Goal: Information Seeking & Learning: Check status

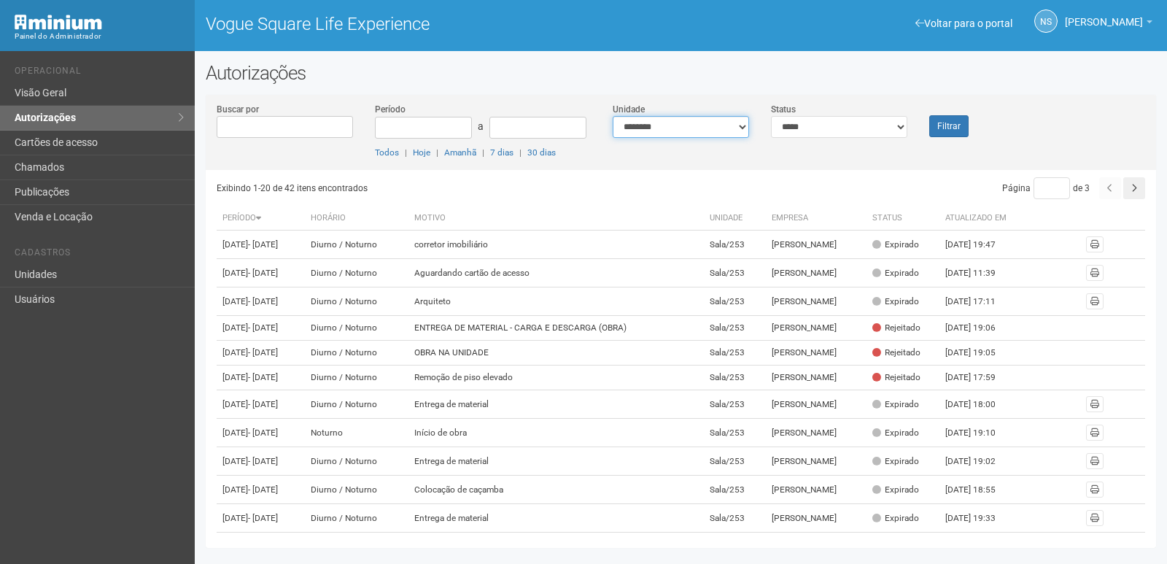
click at [694, 128] on select "**********" at bounding box center [681, 127] width 136 height 22
select select "**********"
click at [613, 116] on select "**********" at bounding box center [681, 127] width 136 height 22
click at [941, 119] on button "Filtrar" at bounding box center [948, 126] width 39 height 22
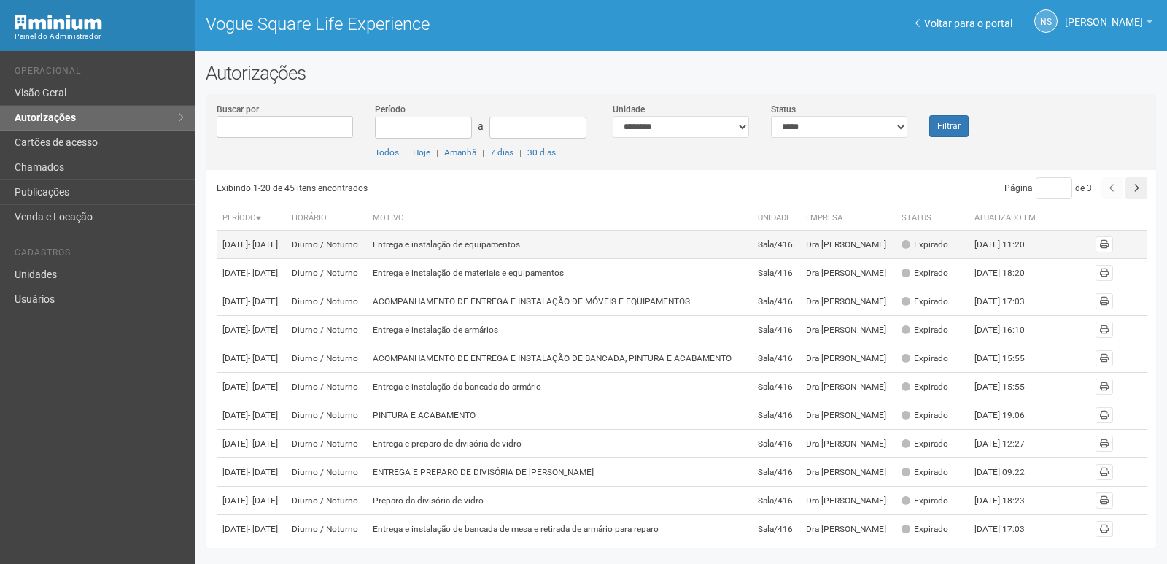
click at [877, 242] on td "Dra [PERSON_NAME]" at bounding box center [848, 244] width 96 height 28
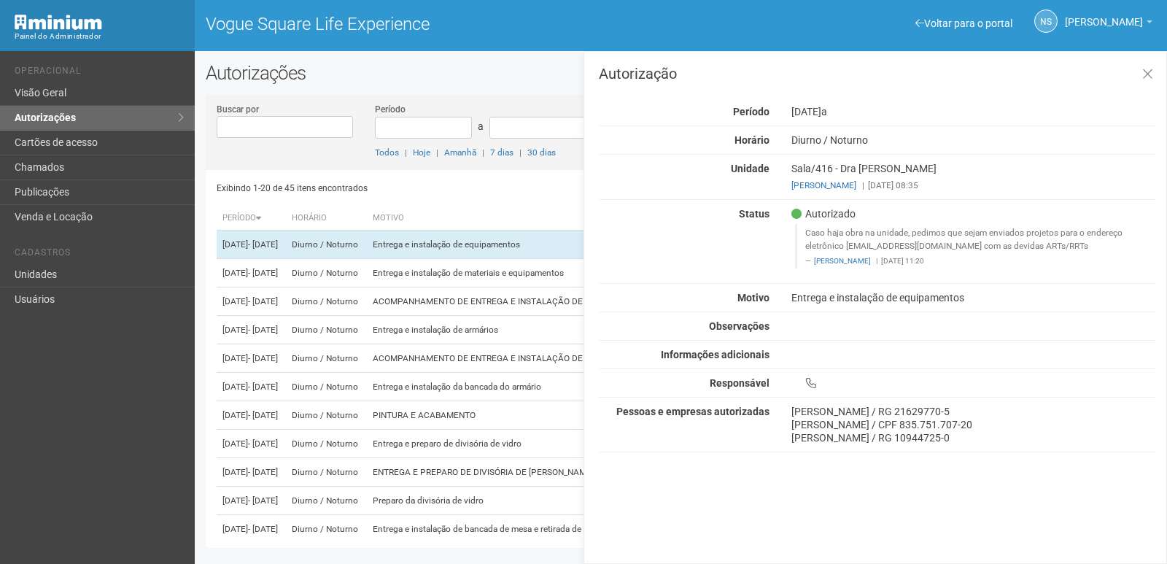
drag, startPoint x: 526, startPoint y: 79, endPoint x: 524, endPoint y: 166, distance: 86.8
click at [521, 80] on h2 "Autorizações" at bounding box center [681, 73] width 950 height 22
click at [537, 185] on div "Exibindo 1-20 de 45 itens encontrados" at bounding box center [450, 188] width 466 height 22
click at [1155, 74] on button at bounding box center [1148, 74] width 30 height 31
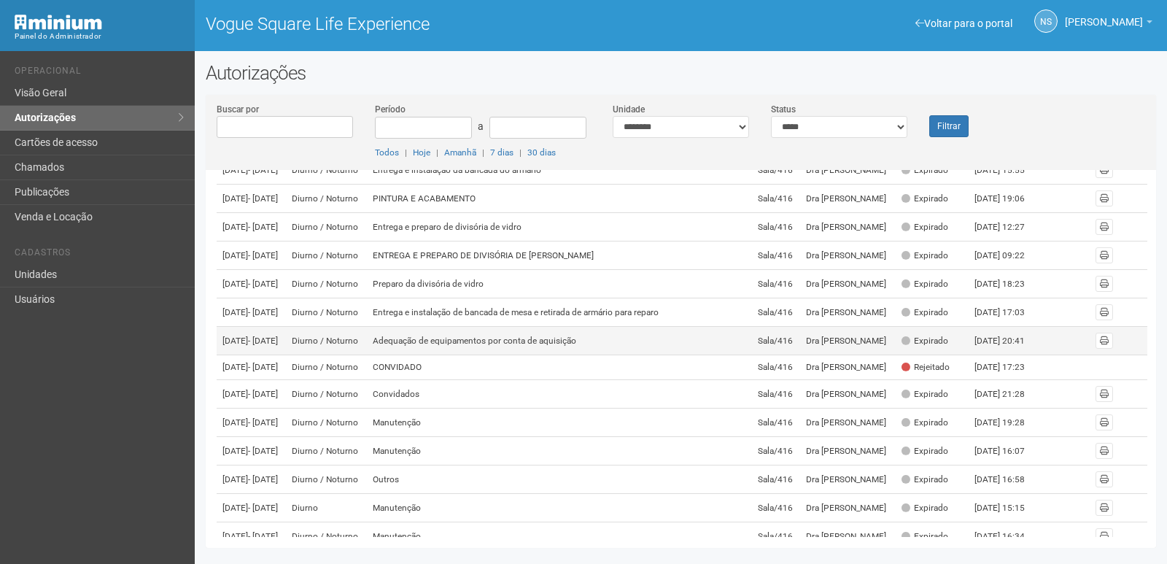
scroll to position [219, 0]
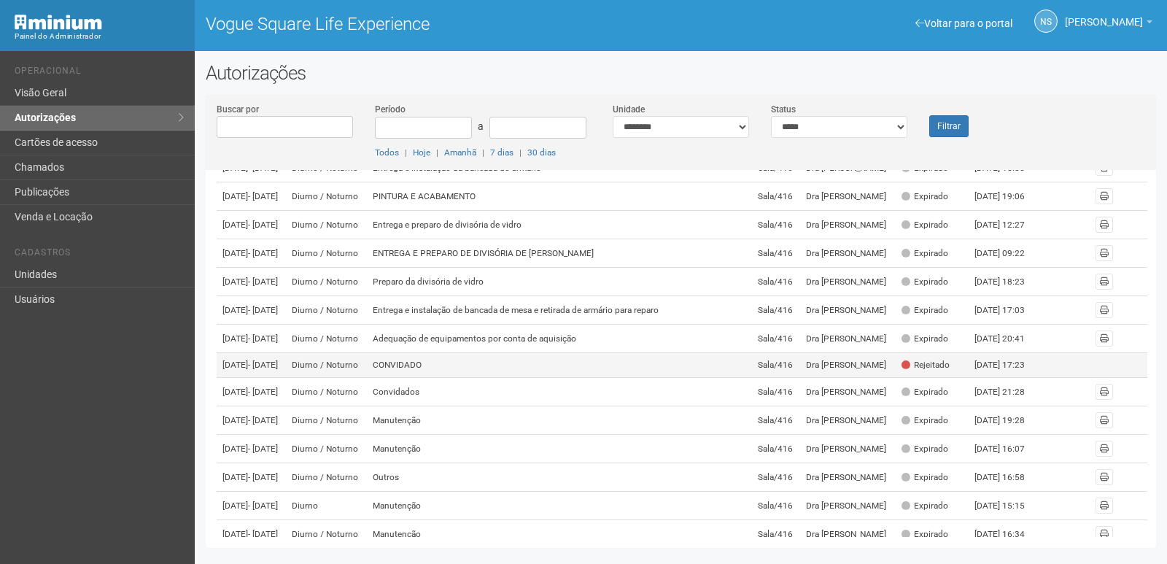
click at [470, 378] on td "CONVIDADO" at bounding box center [559, 365] width 384 height 25
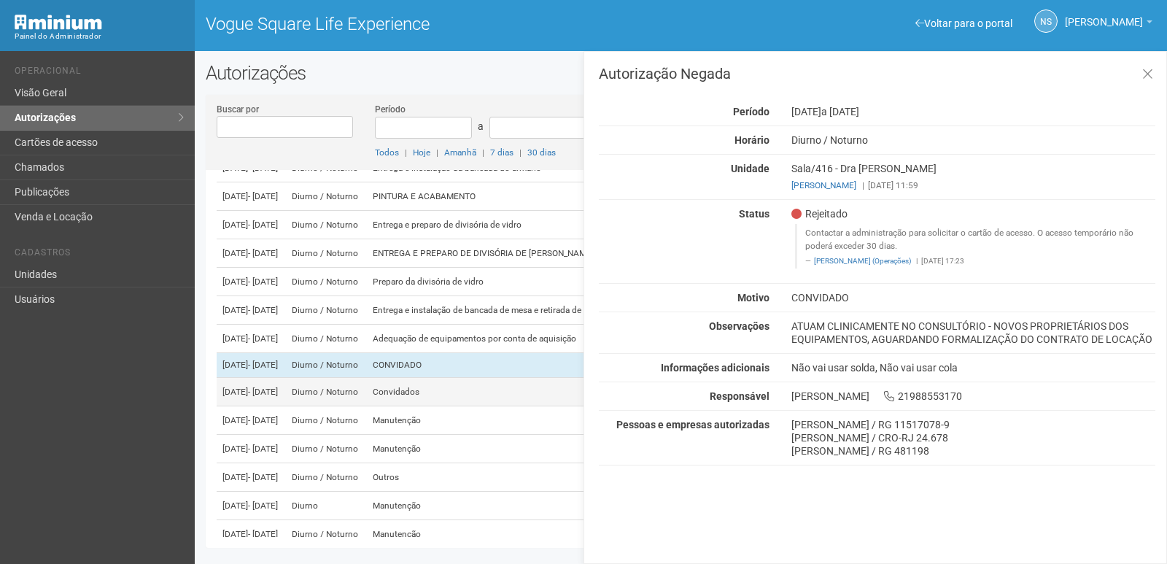
click at [480, 406] on td "Convidados" at bounding box center [559, 392] width 384 height 28
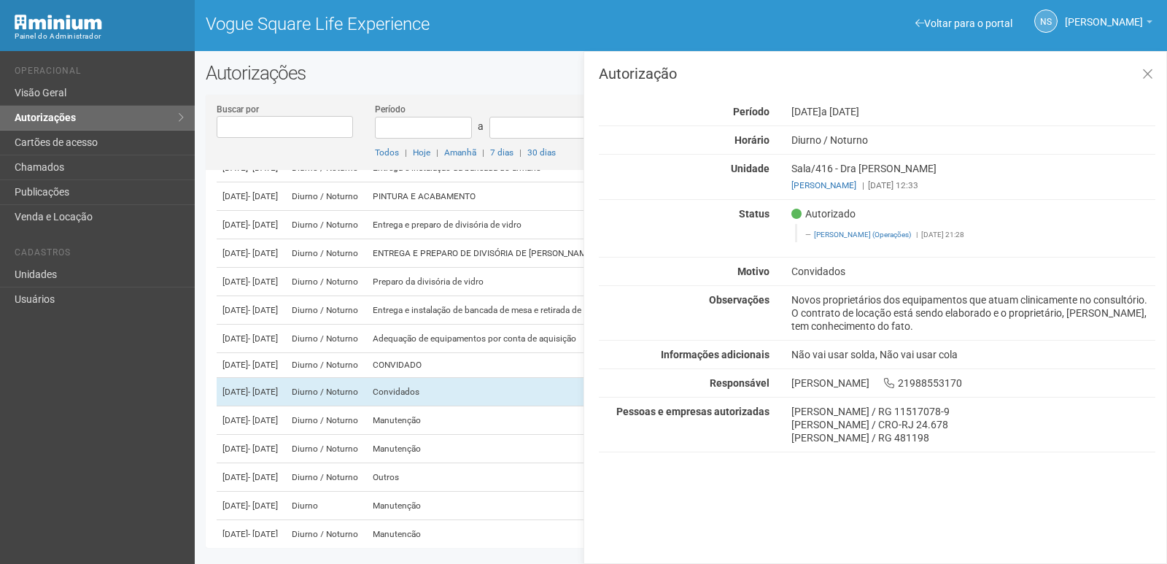
click at [531, 85] on div "Autorizações Buscar por Período a Todos | Hoje | Amanhã | 7 dias | 30 dias Unid…" at bounding box center [681, 308] width 972 height 493
click at [483, 90] on div "Autorizações Buscar por Período a Todos | Hoje | Amanhã | 7 dias | 30 dias Unid…" at bounding box center [681, 308] width 972 height 493
click at [1147, 76] on icon at bounding box center [1147, 74] width 11 height 15
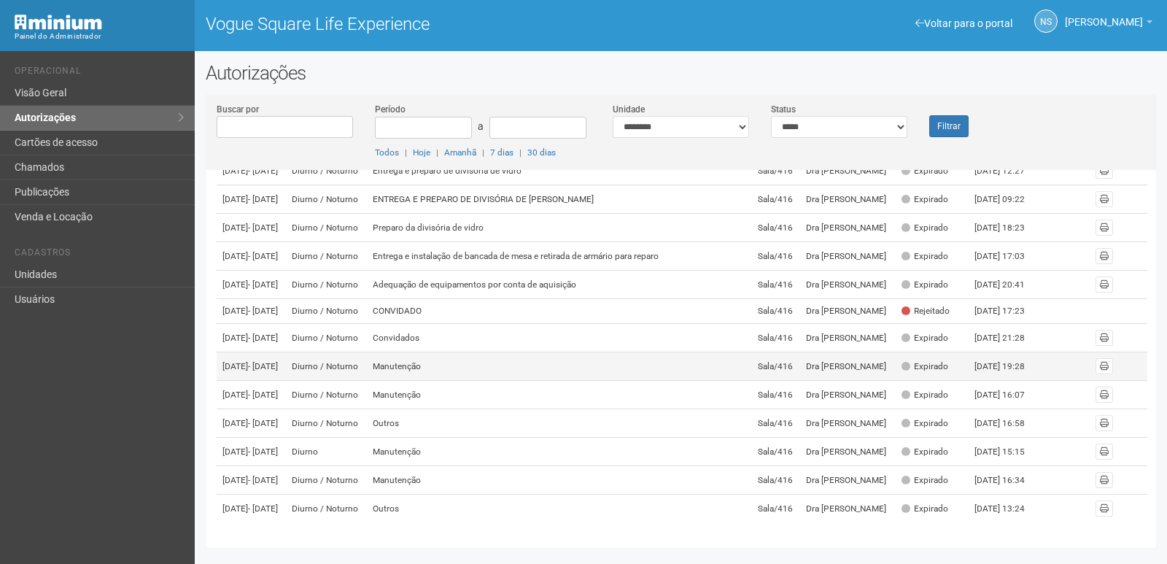
scroll to position [452, 0]
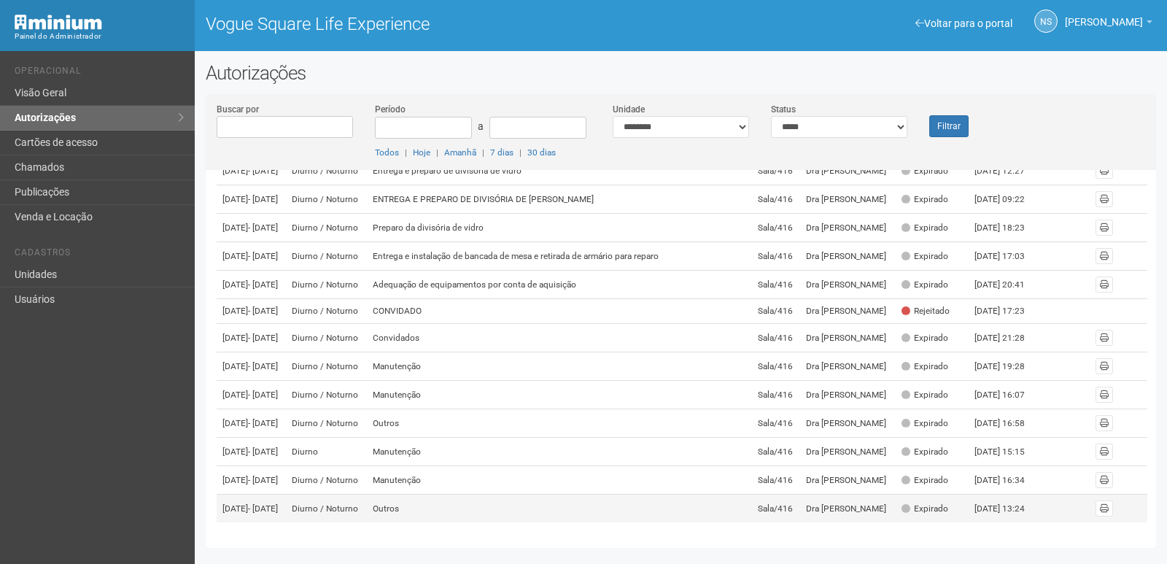
drag, startPoint x: 476, startPoint y: 503, endPoint x: 485, endPoint y: 491, distance: 15.0
click at [475, 503] on td "Outros" at bounding box center [559, 509] width 384 height 28
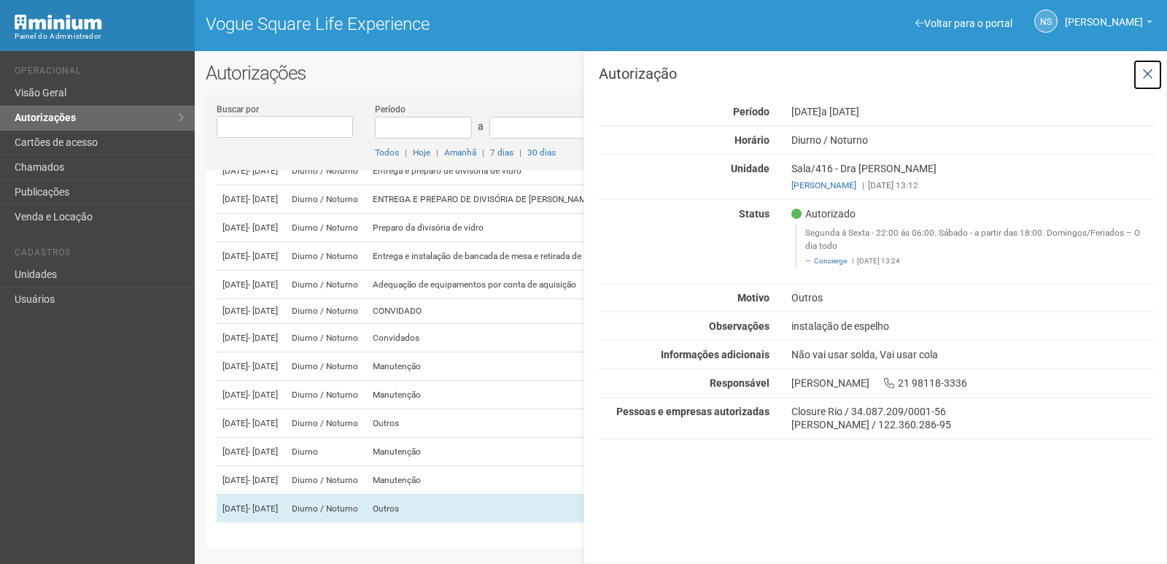
click at [1154, 74] on button at bounding box center [1148, 74] width 30 height 31
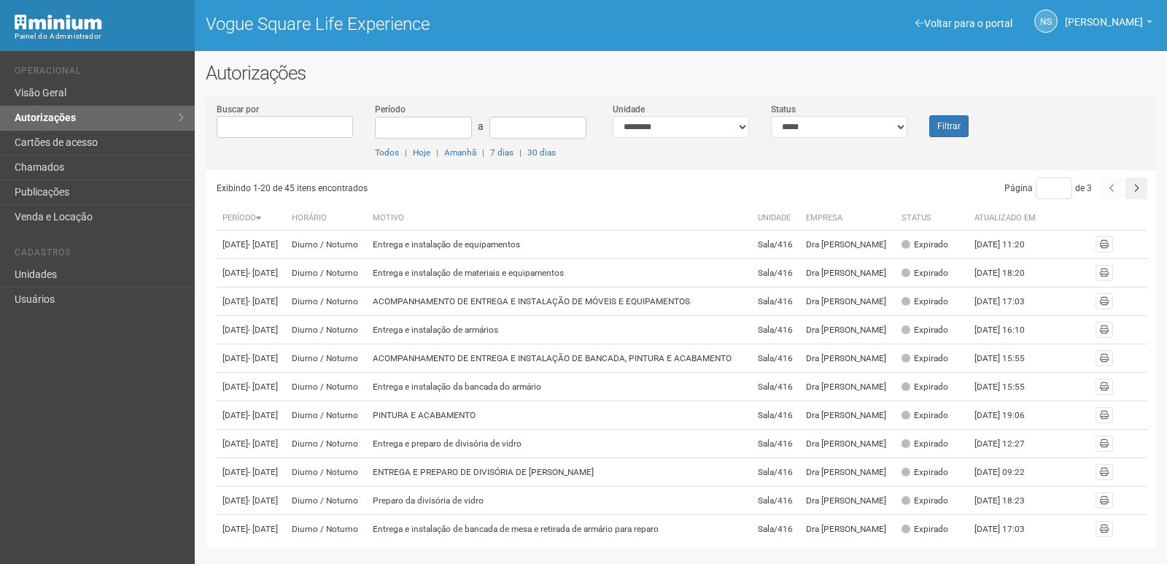
click at [500, 184] on div "Exibindo 1-20 de 45 itens encontrados" at bounding box center [450, 188] width 466 height 22
click at [122, 117] on link "Autorizações" at bounding box center [97, 118] width 195 height 25
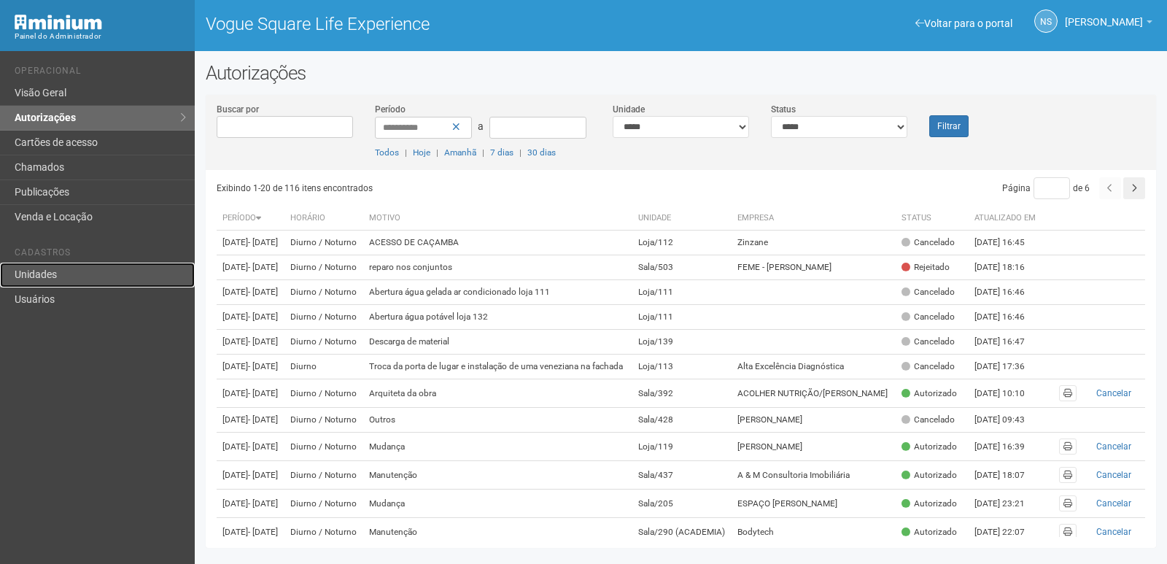
click at [153, 276] on link "Unidades" at bounding box center [97, 275] width 195 height 25
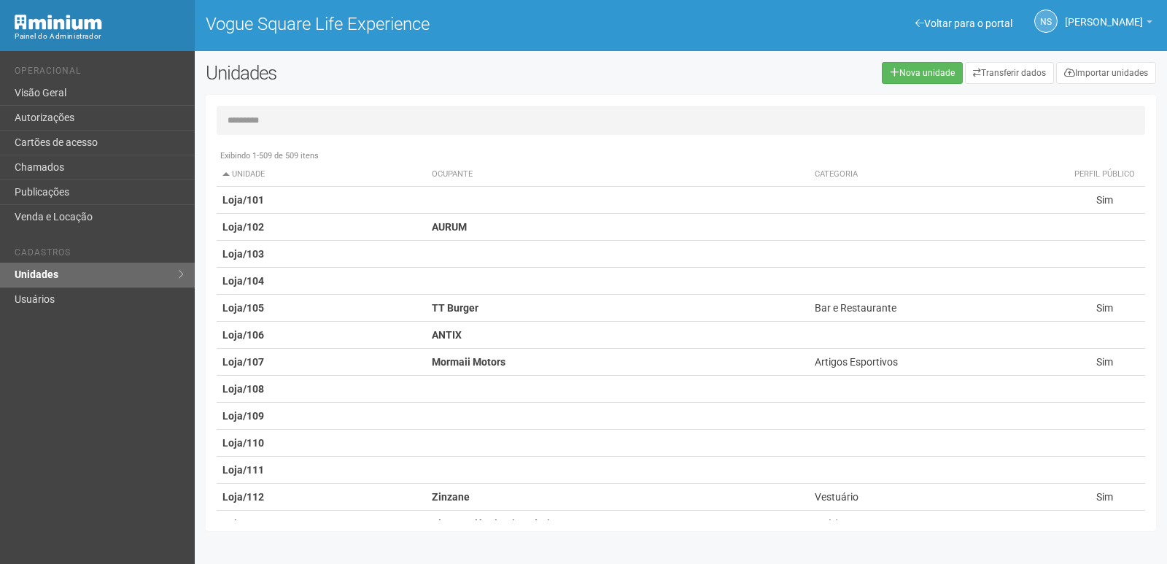
click at [401, 128] on input "text" at bounding box center [681, 120] width 929 height 29
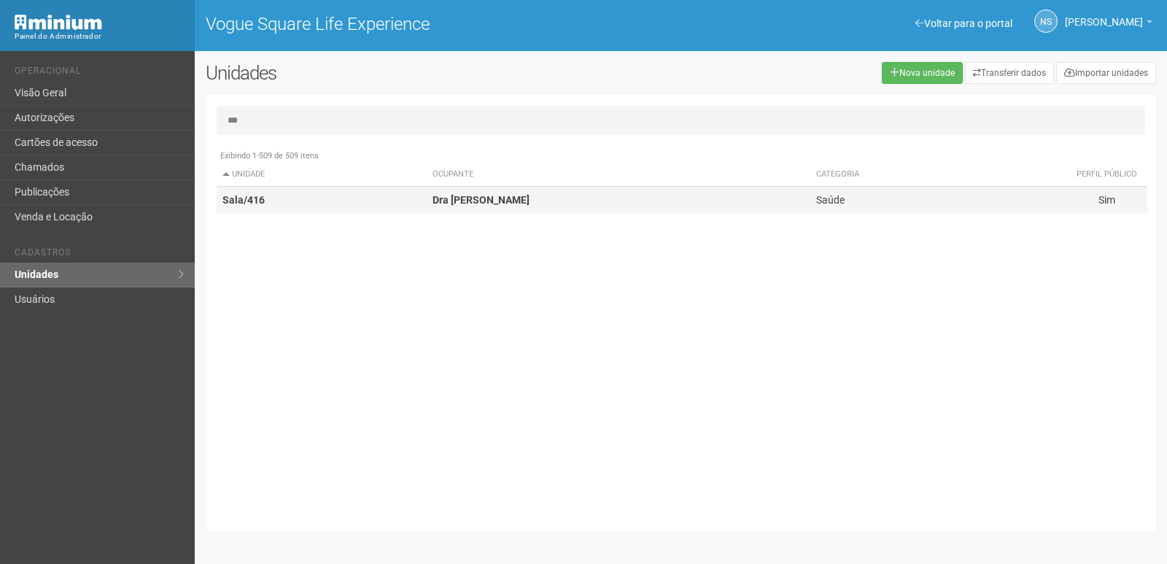
type input "***"
click at [532, 205] on td "Dra Rayane Tindo" at bounding box center [619, 200] width 384 height 27
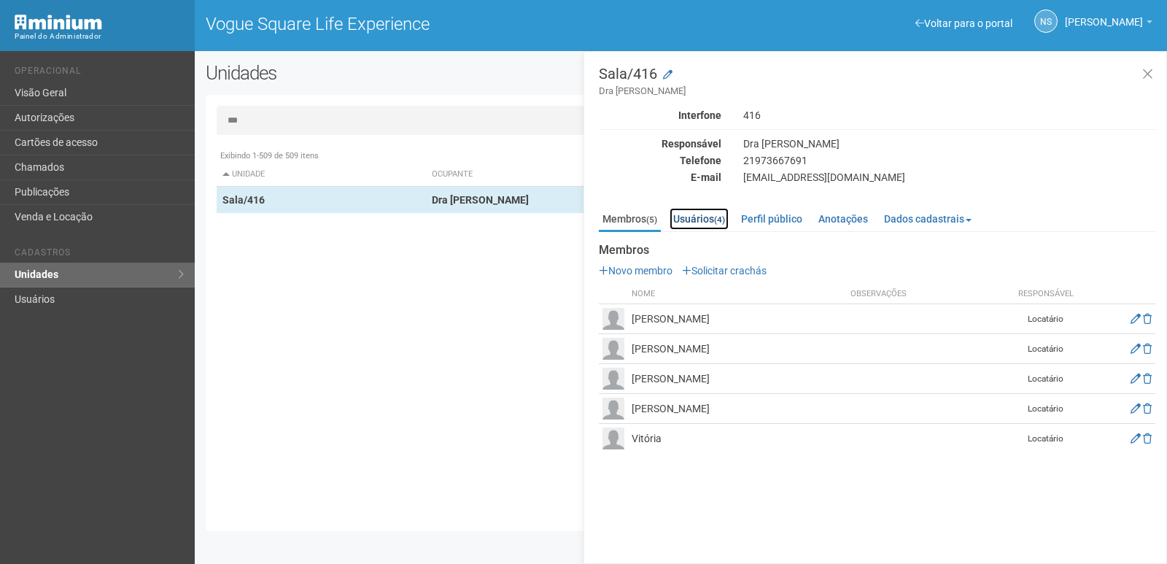
click at [703, 213] on link "Usuários (4)" at bounding box center [699, 219] width 59 height 22
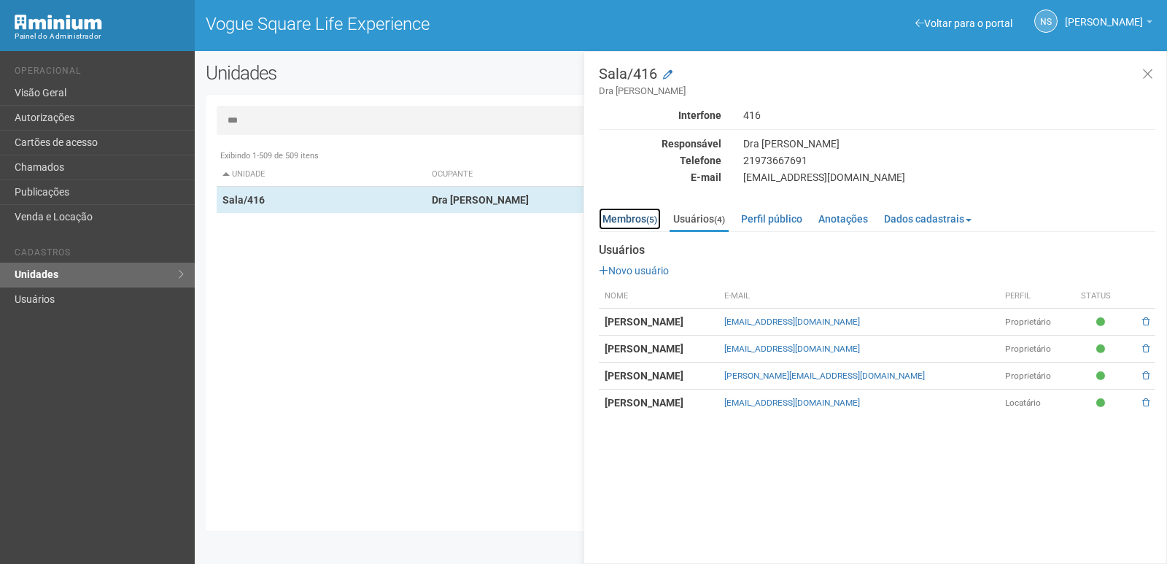
click at [642, 220] on link "Membros (5)" at bounding box center [630, 219] width 62 height 22
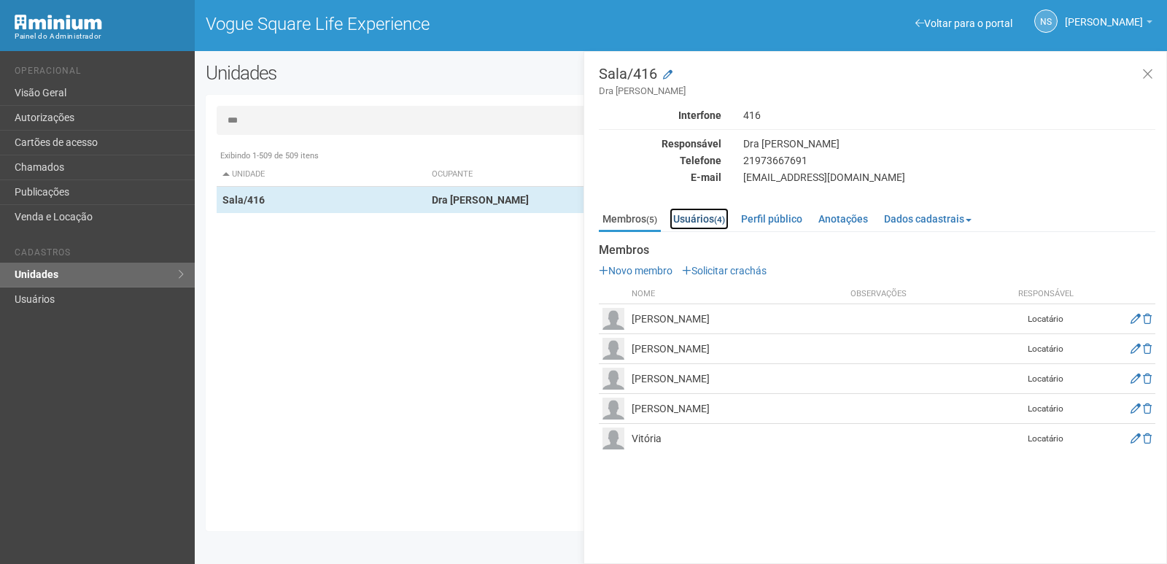
click at [691, 216] on link "Usuários (4)" at bounding box center [699, 219] width 59 height 22
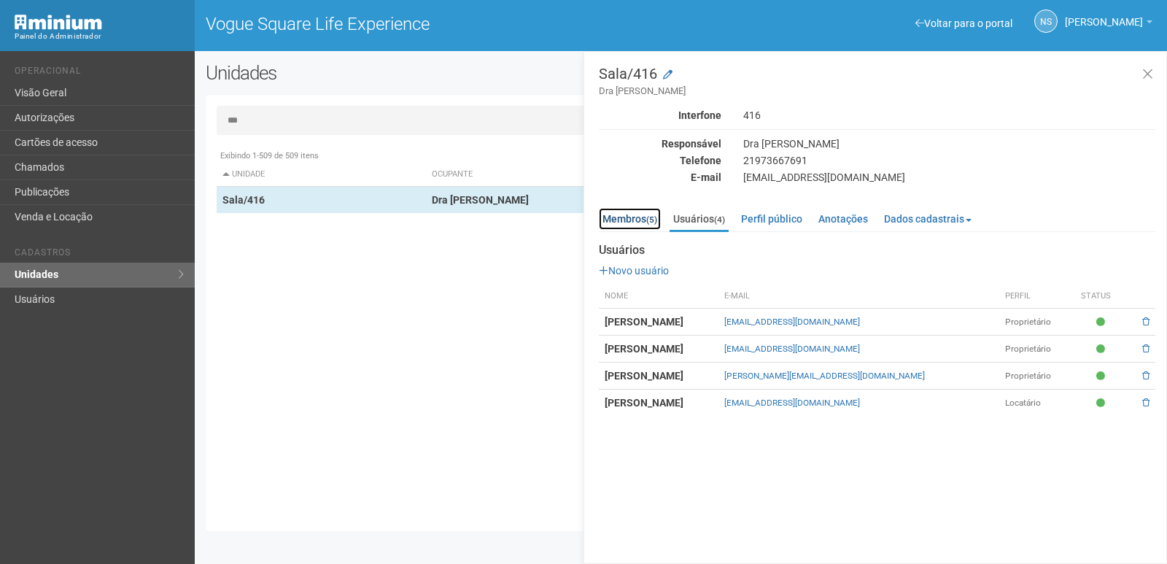
click at [635, 217] on link "Membros (5)" at bounding box center [630, 219] width 62 height 22
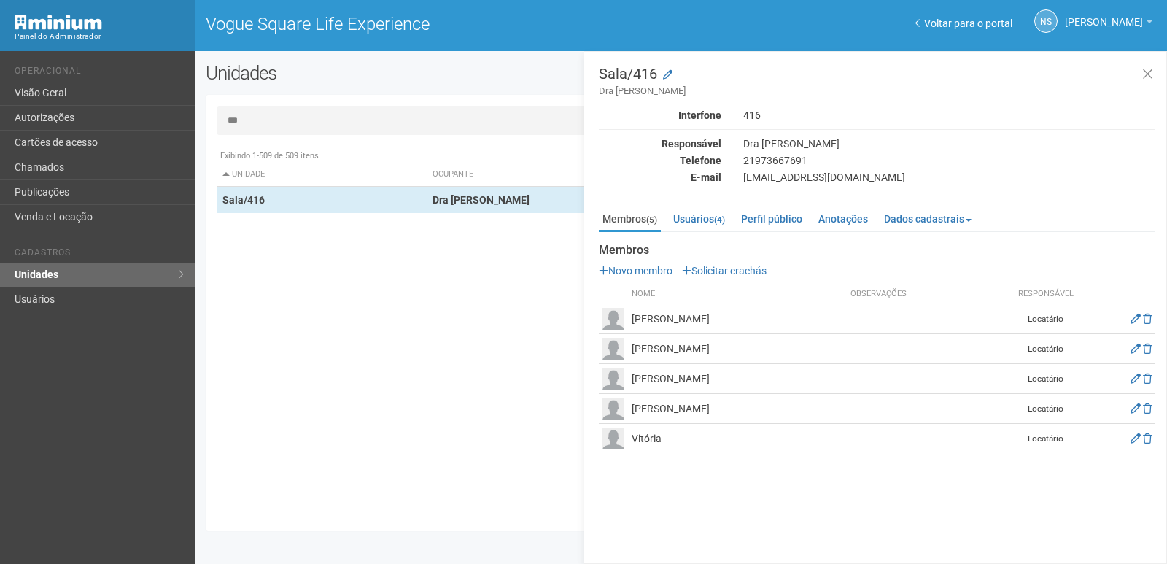
drag, startPoint x: 457, startPoint y: 250, endPoint x: 390, endPoint y: 254, distance: 66.5
click at [452, 254] on div "Exibindo 1-509 de 509 itens Unidade Ocupante Categoria Perfil público Loja/101 …" at bounding box center [686, 331] width 939 height 378
click at [440, 115] on input "***" at bounding box center [681, 120] width 929 height 29
click at [1152, 75] on icon at bounding box center [1147, 74] width 11 height 15
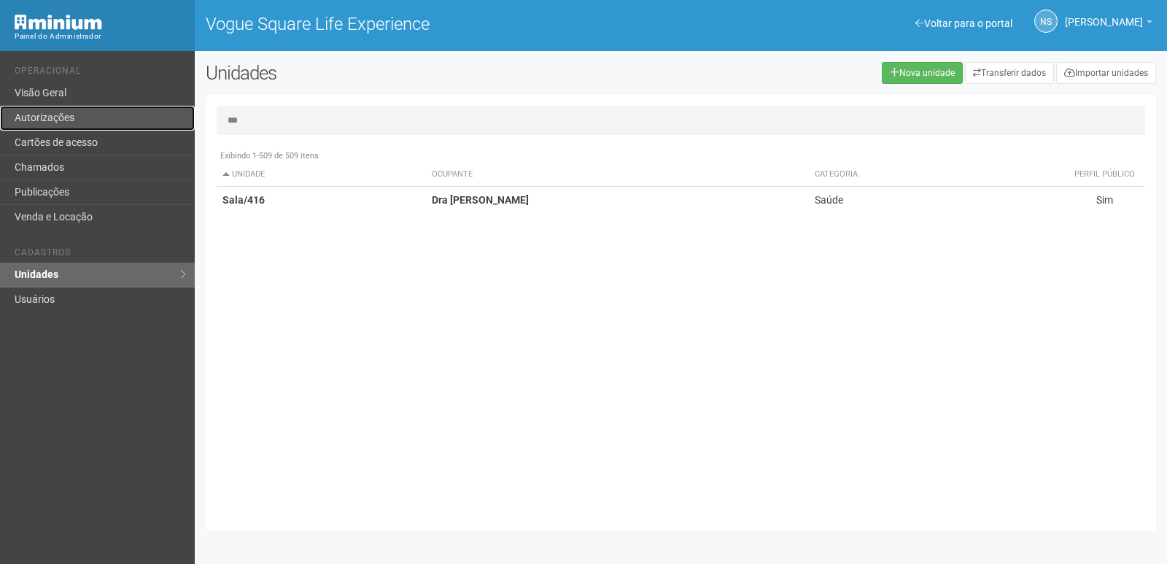
click at [102, 111] on link "Autorizações" at bounding box center [97, 118] width 195 height 25
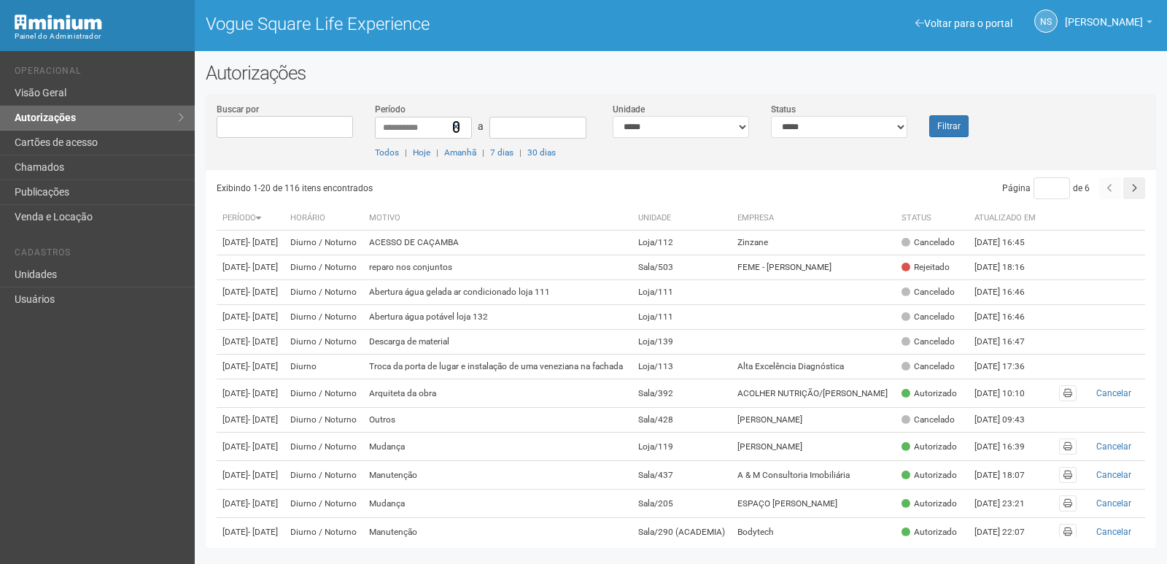
drag, startPoint x: 454, startPoint y: 129, endPoint x: 705, endPoint y: 155, distance: 252.9
click at [454, 129] on icon at bounding box center [456, 127] width 8 height 10
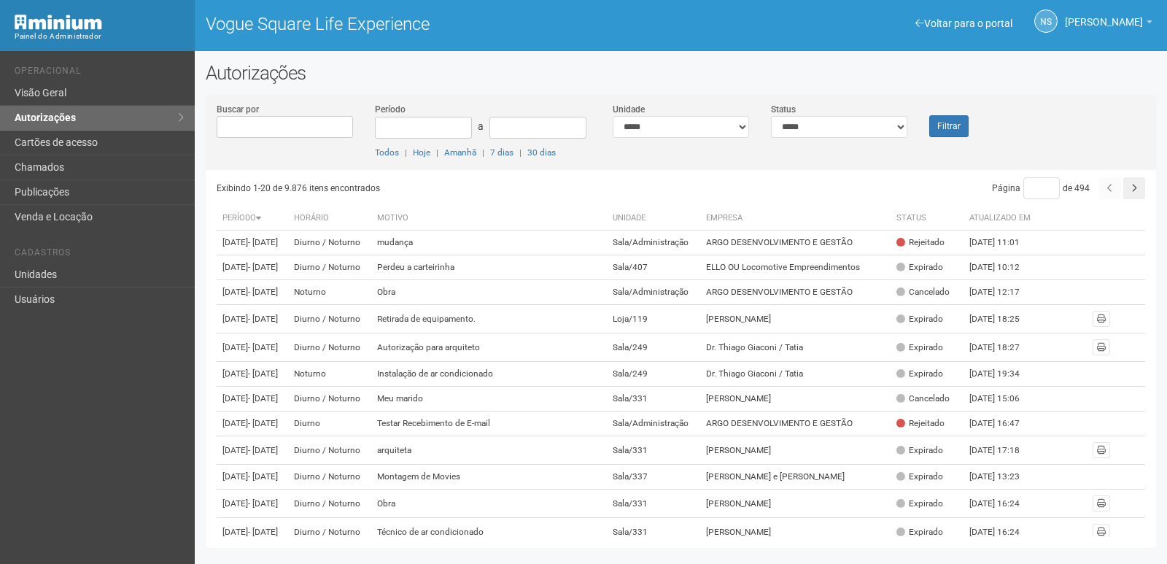
select select "**********"
click at [613, 116] on select "**********" at bounding box center [681, 127] width 136 height 22
click at [944, 130] on button "Filtrar" at bounding box center [948, 126] width 39 height 22
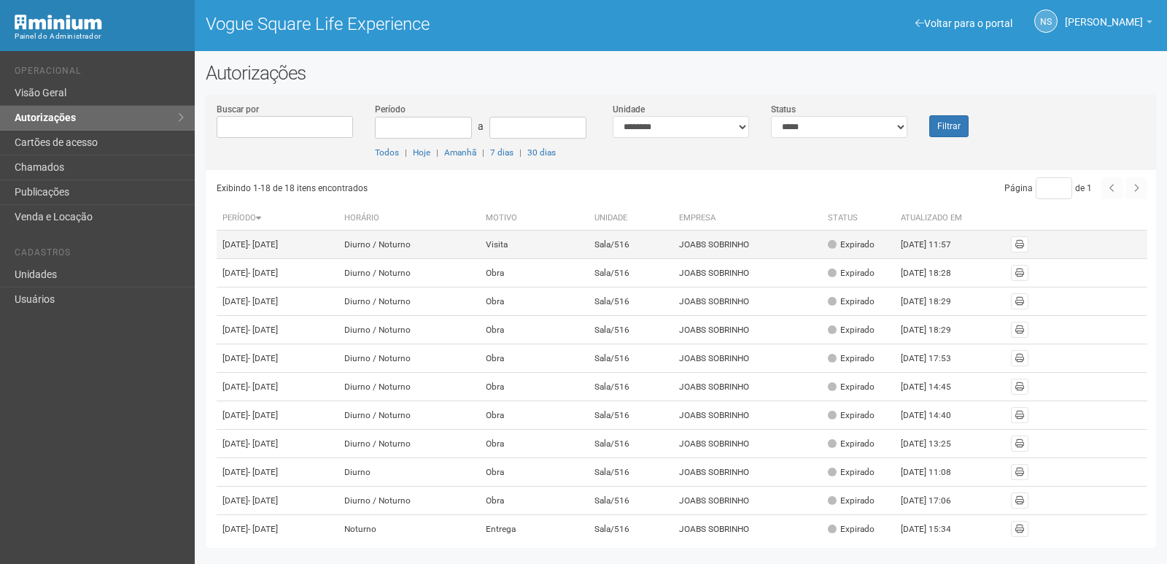
click at [673, 255] on td "Sala/516" at bounding box center [631, 244] width 85 height 28
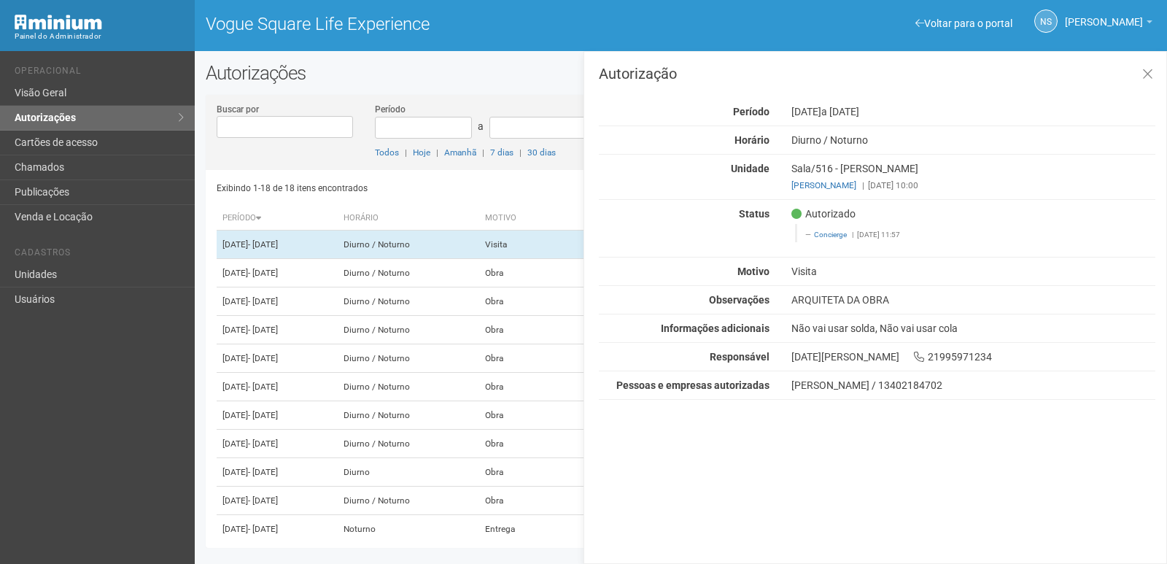
drag, startPoint x: 832, startPoint y: 380, endPoint x: 1012, endPoint y: 390, distance: 180.4
click at [1012, 390] on div "[PERSON_NAME] / 13402184702" at bounding box center [973, 385] width 364 height 13
click at [1144, 80] on icon at bounding box center [1147, 74] width 11 height 15
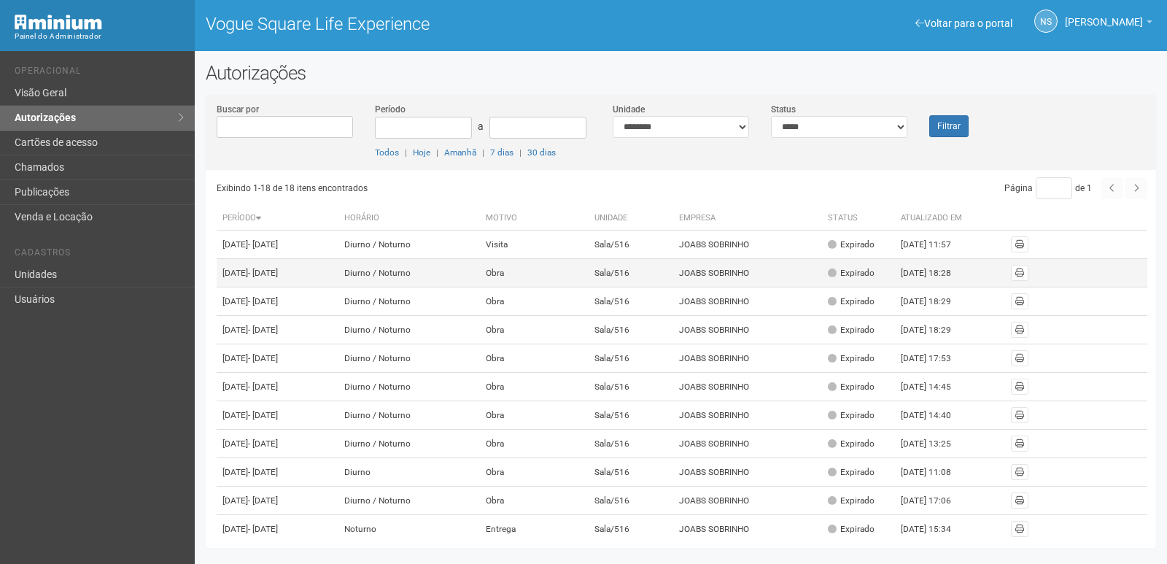
click at [875, 279] on div "Expirado" at bounding box center [851, 273] width 47 height 12
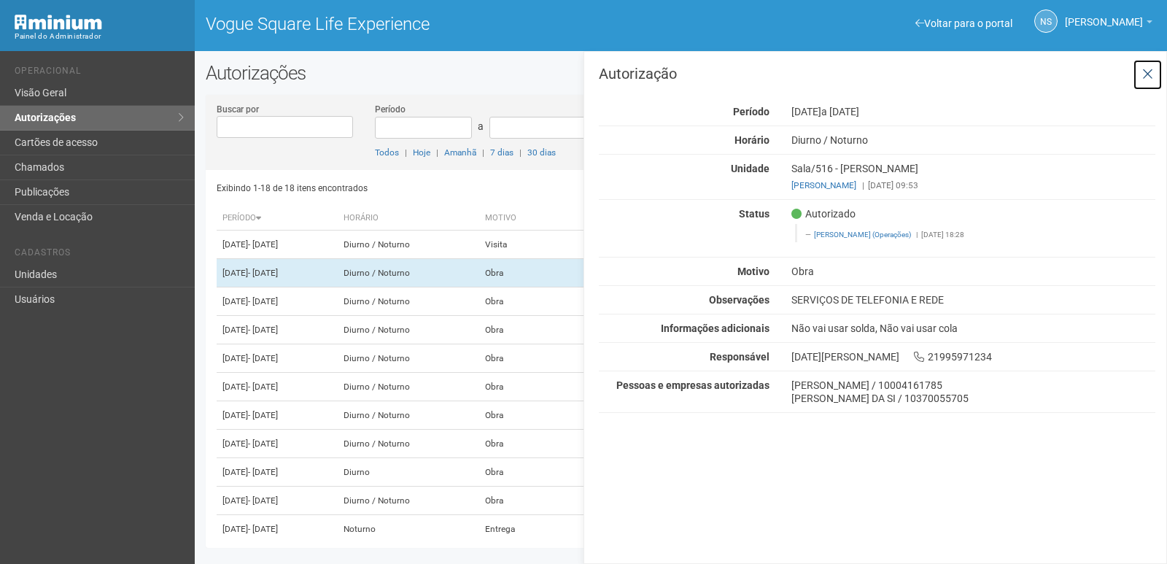
click at [1144, 74] on icon at bounding box center [1147, 74] width 11 height 15
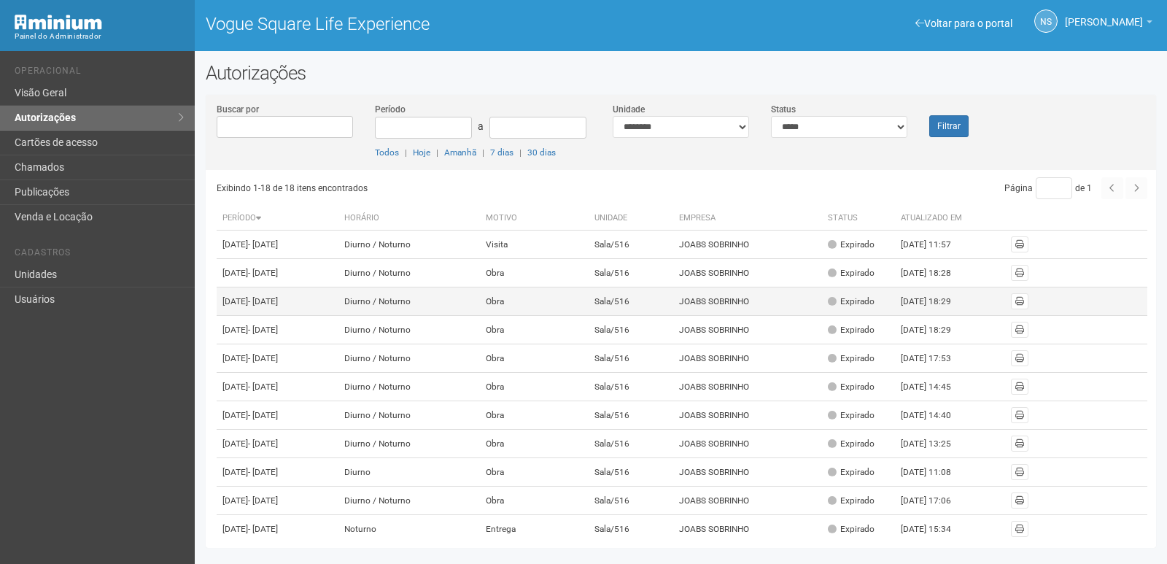
click at [765, 316] on td "JOABS SOBRINHO" at bounding box center [747, 301] width 148 height 28
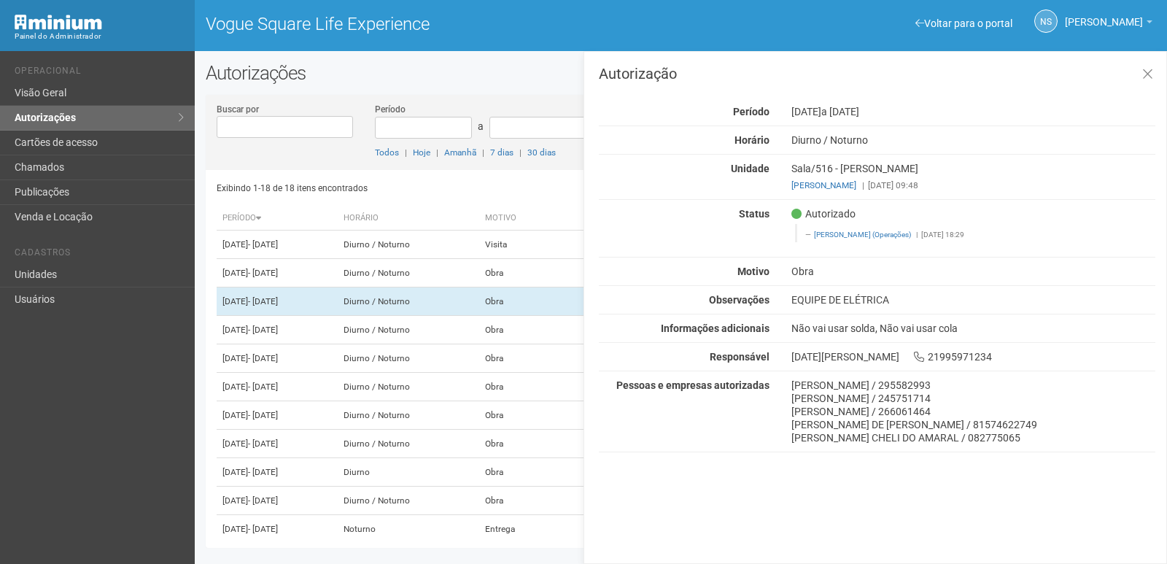
click at [1131, 87] on div "Autorização Período [DATE] a [DATE] [GEOGRAPHIC_DATA] [GEOGRAPHIC_DATA] / [GEOG…" at bounding box center [877, 263] width 557 height 394
click at [1149, 67] on icon at bounding box center [1147, 74] width 11 height 15
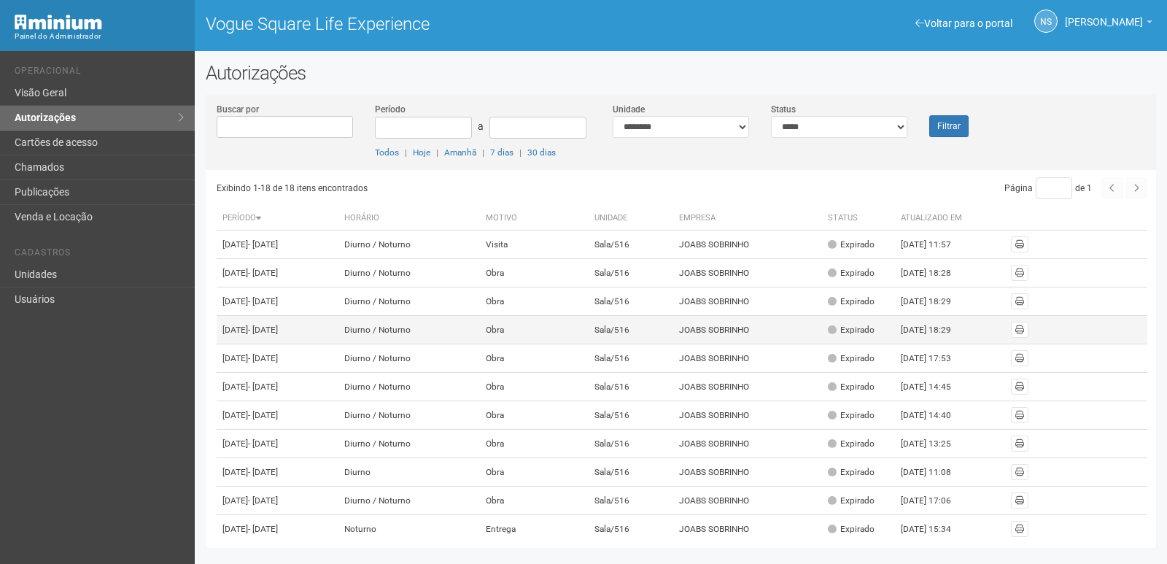
click at [751, 344] on td "JOABS SOBRINHO" at bounding box center [747, 330] width 148 height 28
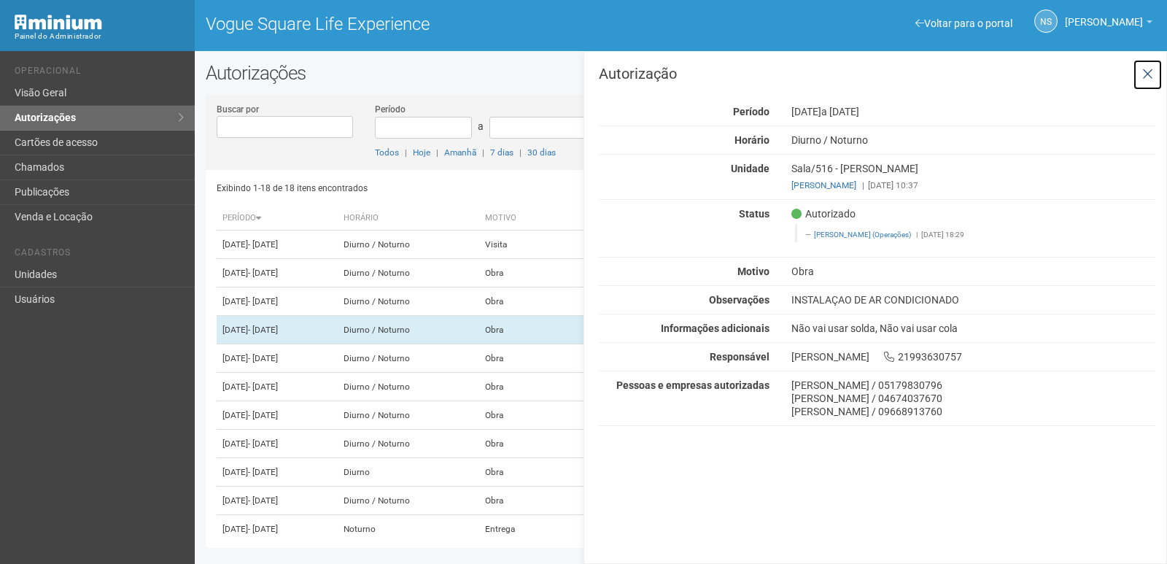
click at [1152, 67] on icon at bounding box center [1147, 74] width 11 height 15
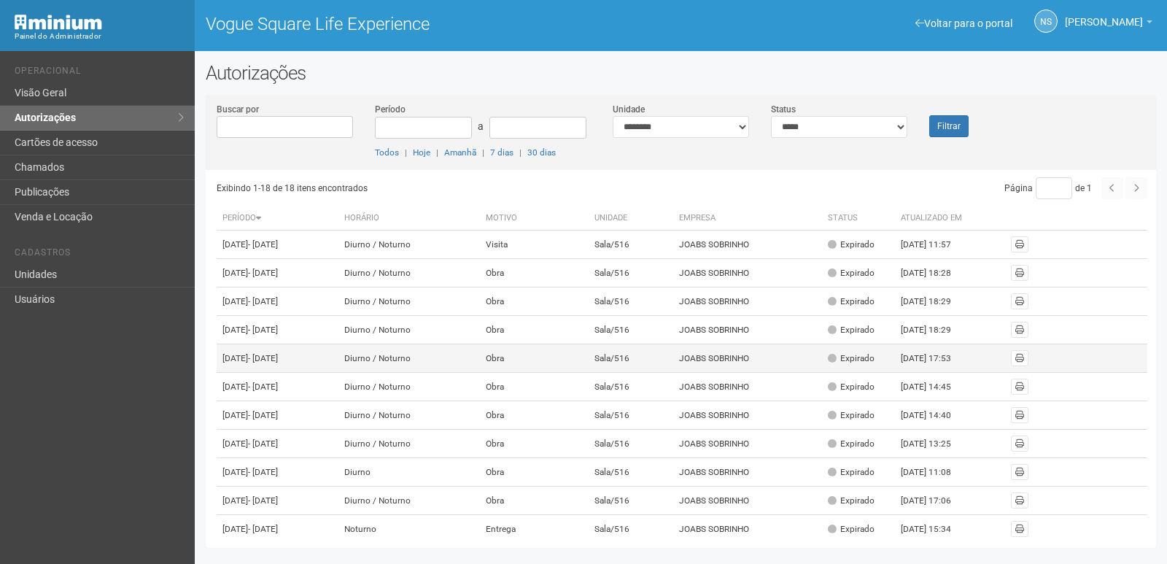
click at [750, 373] on td "JOABS SOBRINHO" at bounding box center [747, 358] width 148 height 28
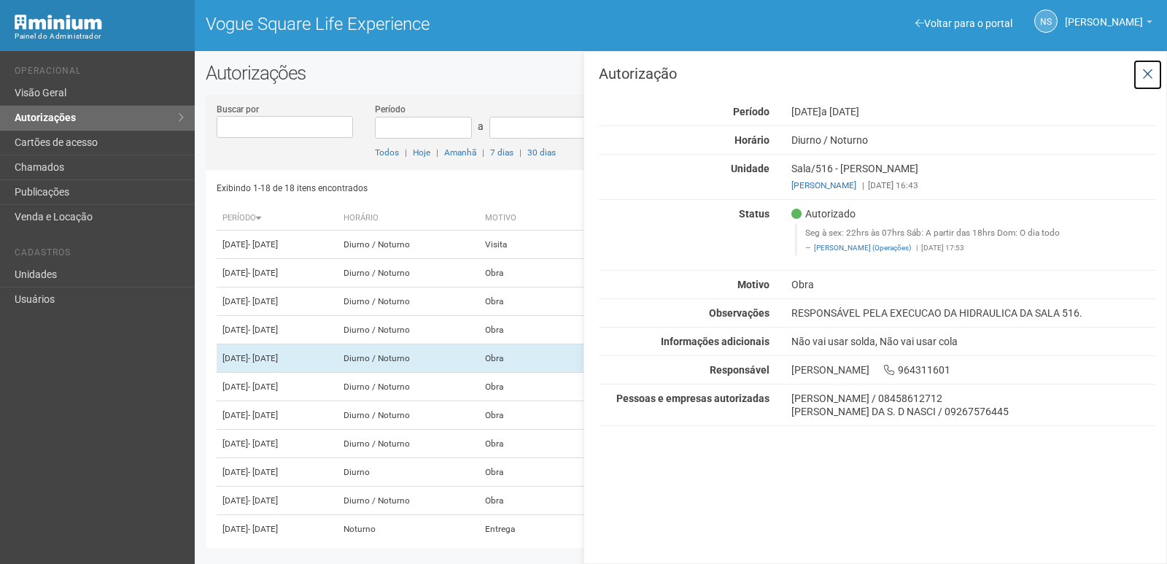
click at [1147, 77] on icon at bounding box center [1147, 74] width 11 height 15
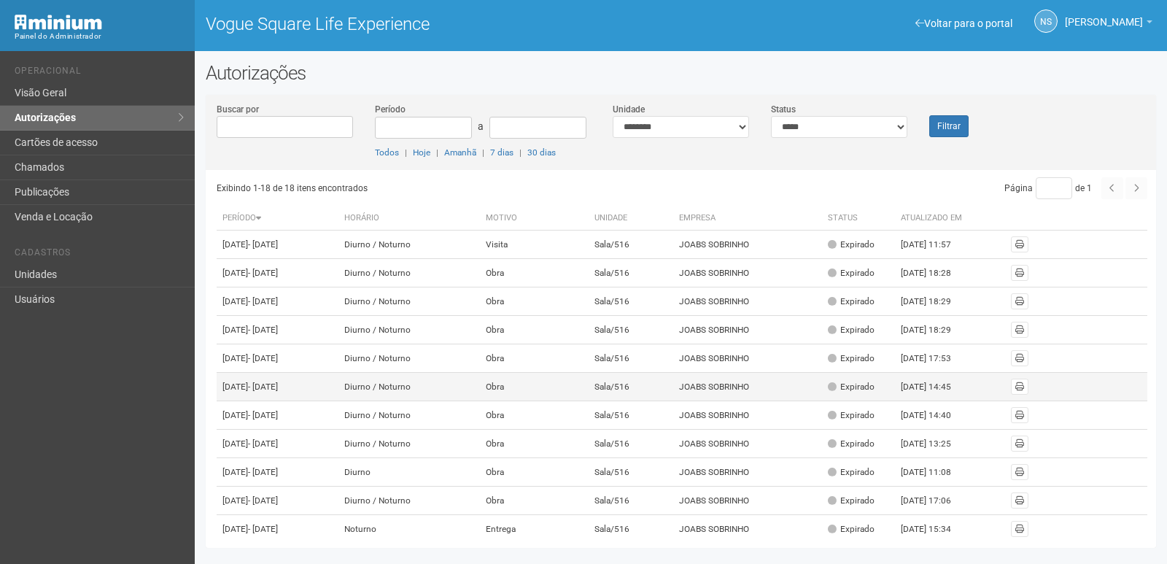
click at [755, 401] on td "JOABS SOBRINHO" at bounding box center [747, 387] width 148 height 28
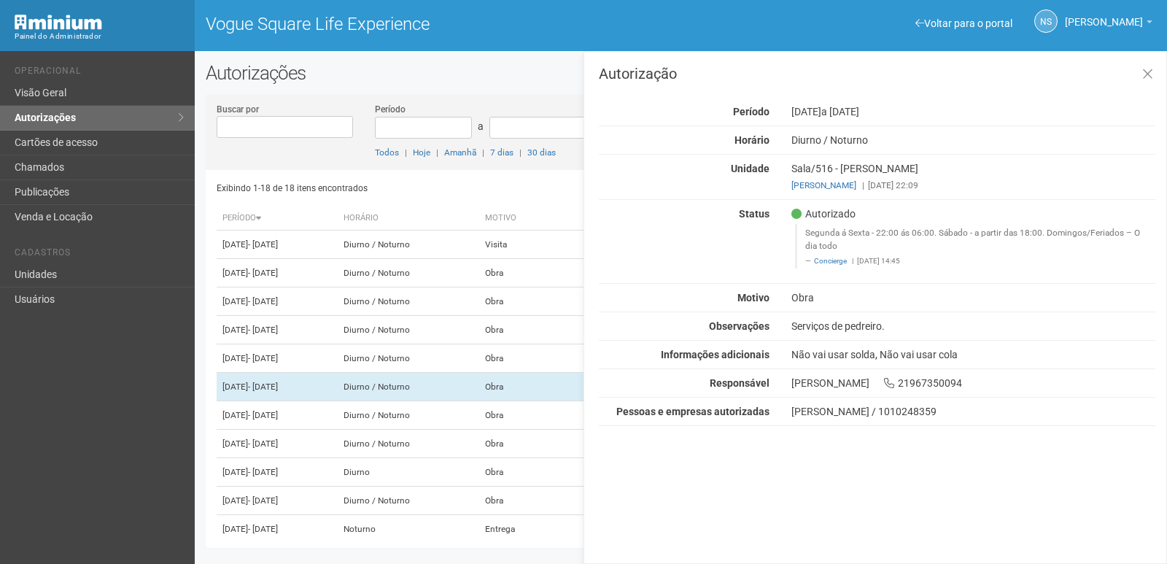
drag, startPoint x: 791, startPoint y: 409, endPoint x: 1004, endPoint y: 406, distance: 212.3
click at [1004, 406] on div "[PERSON_NAME] / 1010248359" at bounding box center [973, 411] width 364 height 13
drag, startPoint x: 979, startPoint y: 410, endPoint x: 988, endPoint y: 405, distance: 10.1
click at [980, 409] on div "[PERSON_NAME] / 1010248359" at bounding box center [973, 411] width 364 height 13
click at [978, 413] on div "[PERSON_NAME] / 1010248359" at bounding box center [973, 411] width 364 height 13
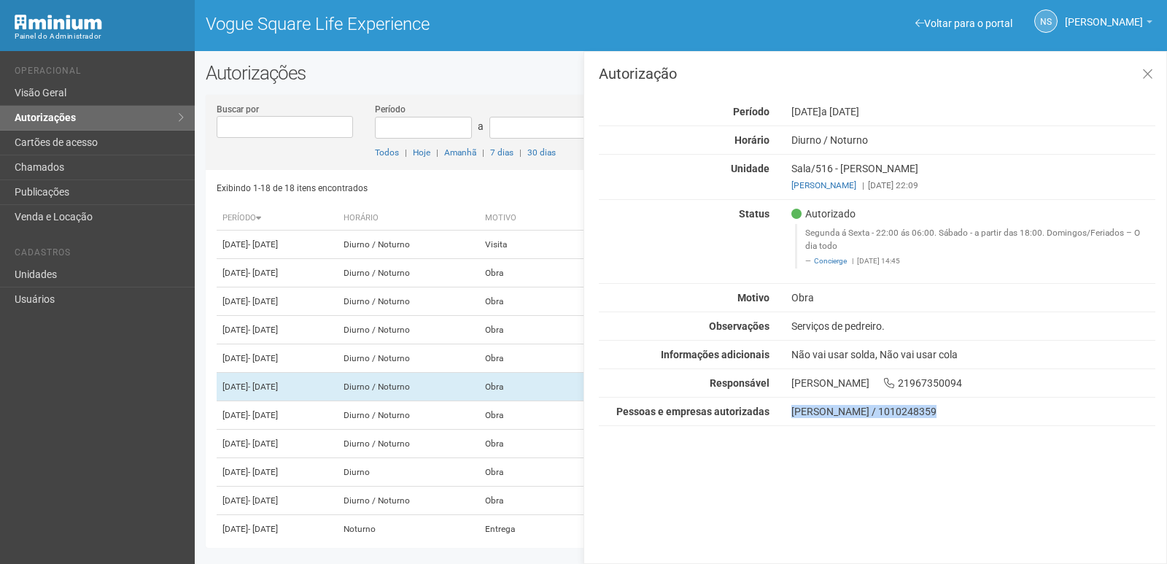
drag, startPoint x: 978, startPoint y: 413, endPoint x: 792, endPoint y: 408, distance: 186.1
click at [792, 408] on div "[PERSON_NAME] / 1010248359" at bounding box center [973, 411] width 364 height 13
click at [983, 412] on div "[PERSON_NAME] / 1010248359" at bounding box center [973, 411] width 364 height 13
drag, startPoint x: 978, startPoint y: 409, endPoint x: 771, endPoint y: 412, distance: 207.2
click at [771, 412] on div "Pessoas e empresas autorizadas [PERSON_NAME] / 1010248359" at bounding box center [877, 411] width 578 height 13
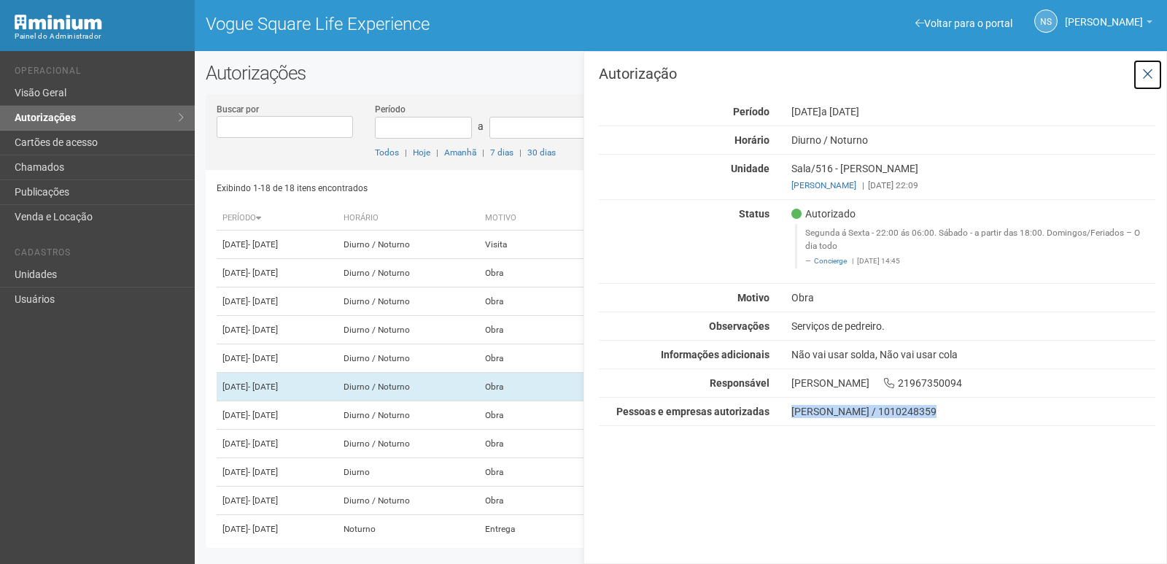
click at [1143, 80] on icon at bounding box center [1147, 74] width 11 height 15
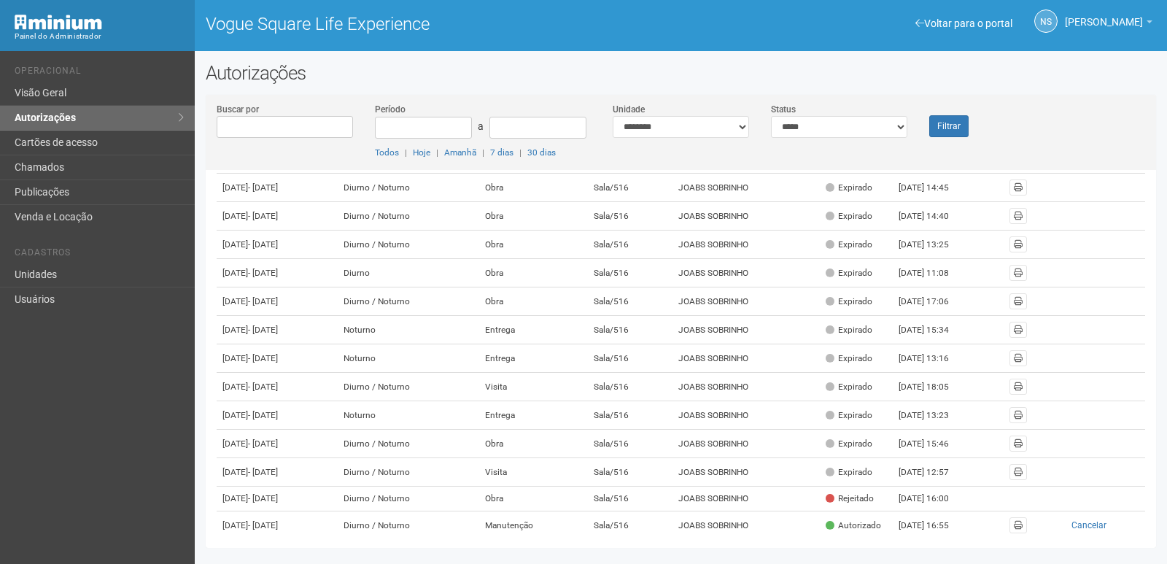
scroll to position [219, 0]
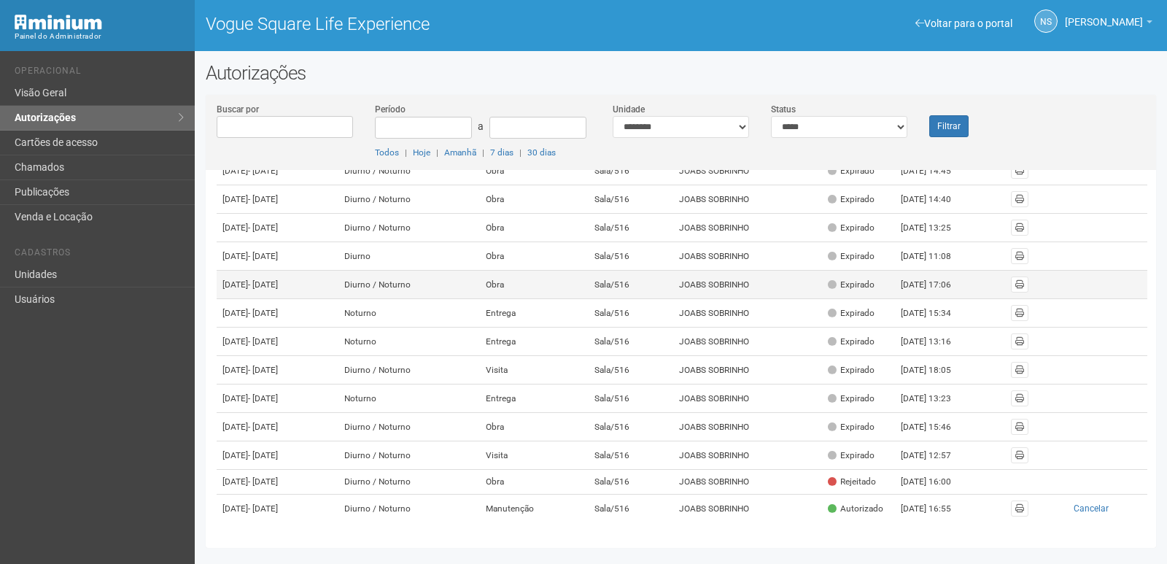
click at [857, 291] on div "Expirado" at bounding box center [851, 285] width 47 height 12
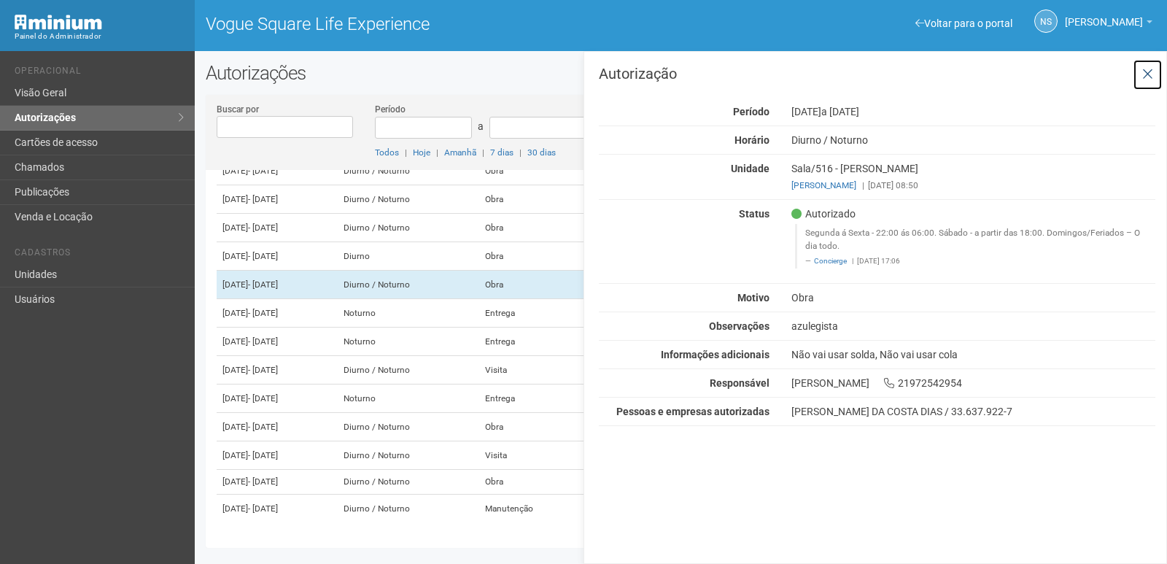
click at [1144, 75] on icon at bounding box center [1147, 74] width 11 height 15
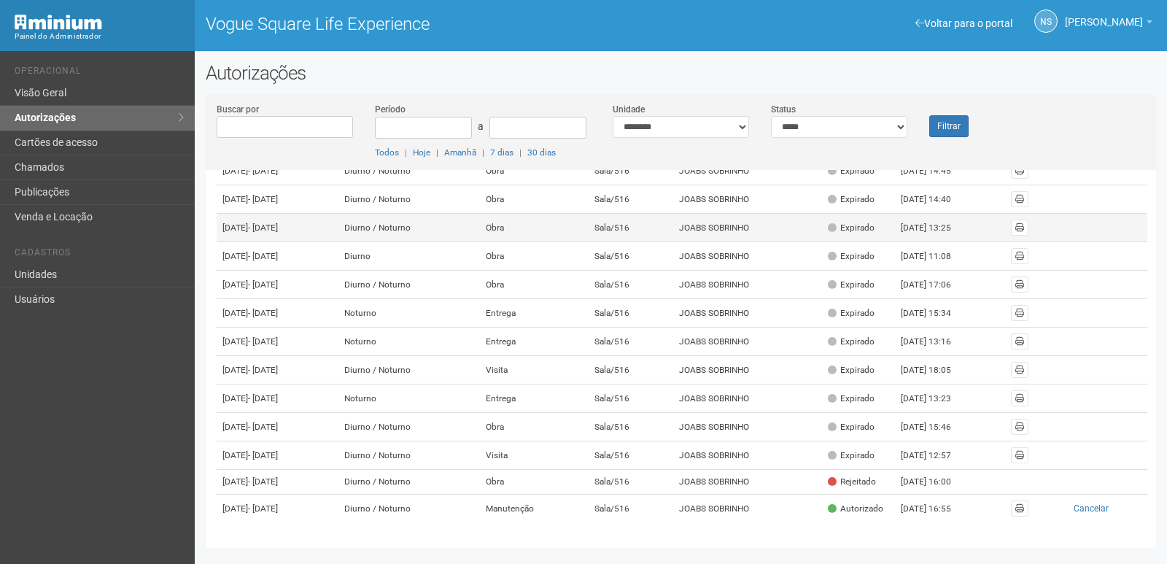
scroll to position [378, 0]
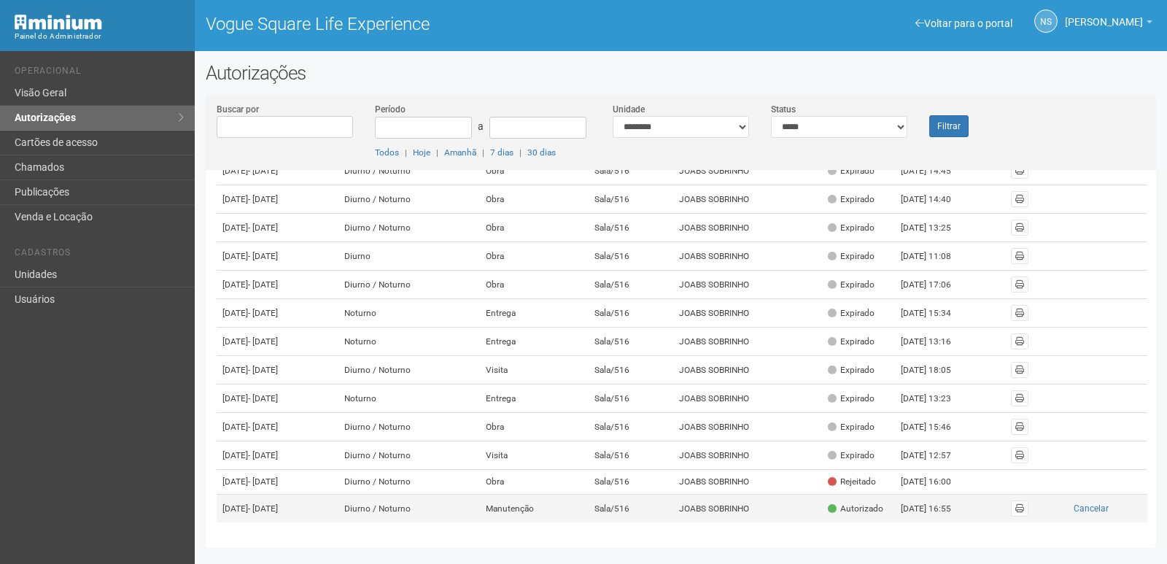
click at [859, 508] on div "Autorizado" at bounding box center [855, 509] width 55 height 12
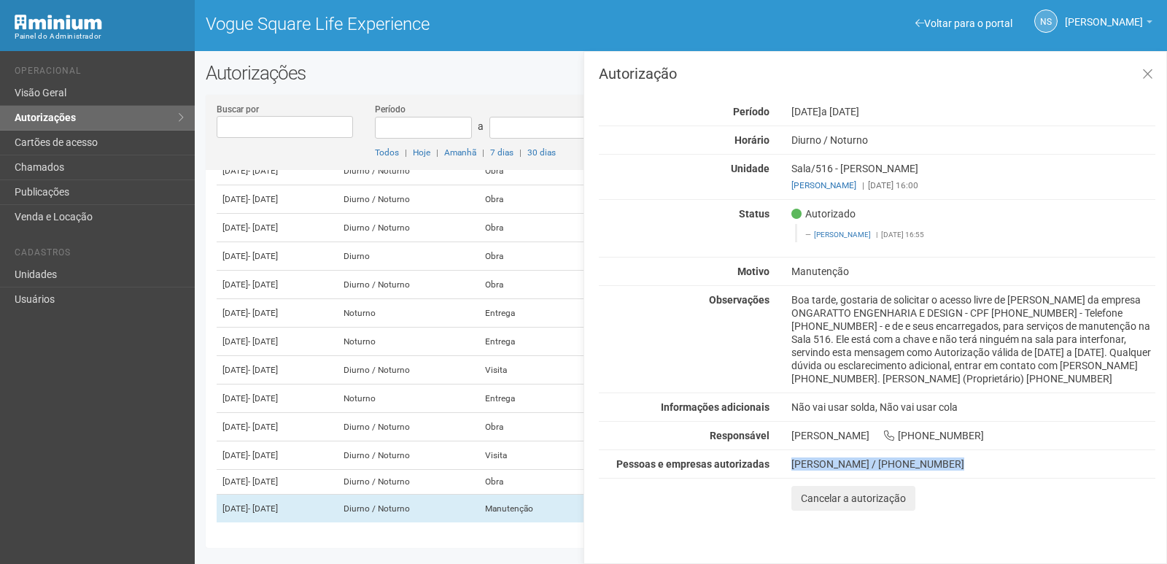
drag, startPoint x: 792, startPoint y: 477, endPoint x: 945, endPoint y: 478, distance: 152.5
click at [945, 470] on div "[PERSON_NAME] / [PHONE_NUMBER]" at bounding box center [973, 463] width 364 height 13
drag, startPoint x: 796, startPoint y: 112, endPoint x: 922, endPoint y: 112, distance: 126.2
click at [922, 112] on div "[DATE] a [DATE]" at bounding box center [973, 111] width 386 height 13
click at [921, 112] on div "[DATE] a [DATE]" at bounding box center [973, 111] width 386 height 13
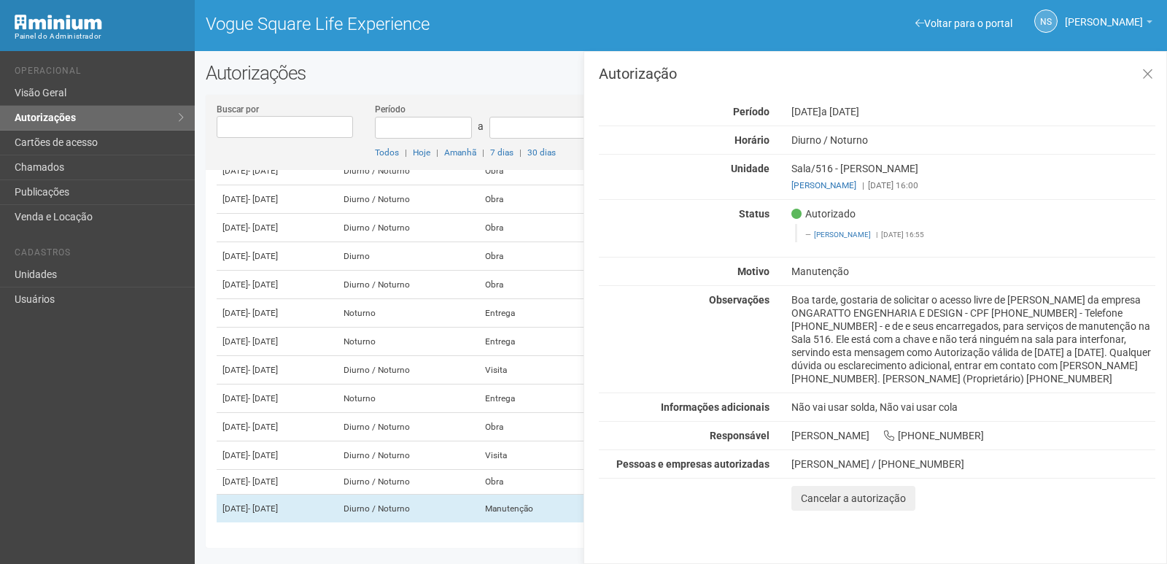
drag, startPoint x: 854, startPoint y: 112, endPoint x: 973, endPoint y: 112, distance: 118.9
click at [973, 112] on div "[DATE] a [DATE]" at bounding box center [973, 111] width 386 height 13
click at [945, 118] on div "Autorização Período [DATE] a [DATE] [GEOGRAPHIC_DATA] [GEOGRAPHIC_DATA] / [GEOG…" at bounding box center [877, 288] width 557 height 444
click at [1145, 70] on icon at bounding box center [1147, 74] width 11 height 15
